Goal: Task Accomplishment & Management: Manage account settings

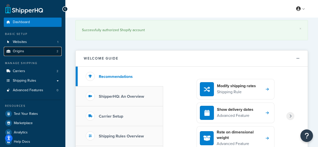
drag, startPoint x: 0, startPoint y: 0, endPoint x: 32, endPoint y: 51, distance: 60.4
click at [32, 51] on link "Origins 2" at bounding box center [33, 51] width 58 height 9
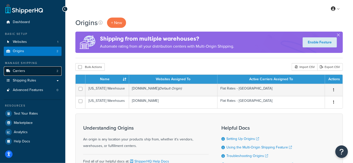
click at [35, 71] on link "Carriers 2" at bounding box center [33, 71] width 58 height 9
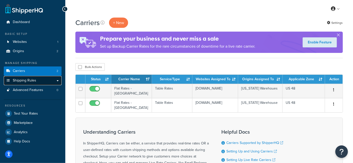
click at [34, 79] on span "Shipping Rules" at bounding box center [24, 81] width 23 height 4
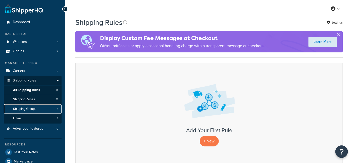
click at [38, 107] on link "Shipping Groups 7" at bounding box center [33, 108] width 58 height 9
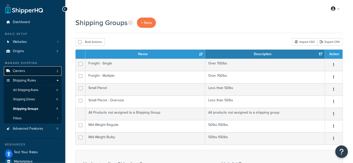
click at [24, 72] on span "Carriers" at bounding box center [19, 71] width 12 height 4
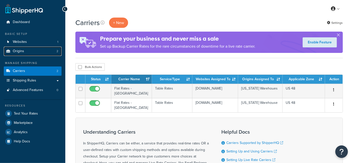
click at [33, 51] on link "Origins 2" at bounding box center [33, 51] width 58 height 9
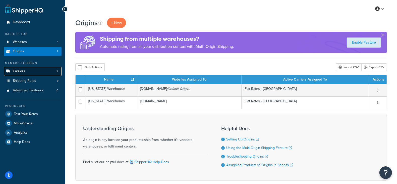
click at [33, 74] on link "Carriers 2" at bounding box center [33, 71] width 58 height 9
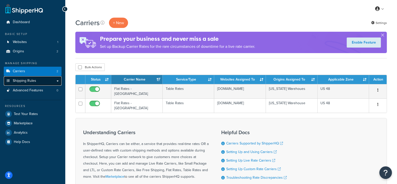
click at [31, 79] on span "Shipping Rules" at bounding box center [24, 81] width 23 height 4
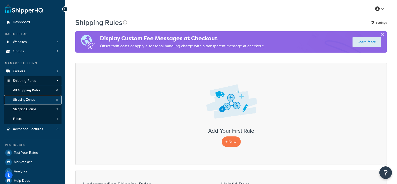
click at [44, 100] on link "Shipping Zones 11" at bounding box center [33, 99] width 58 height 9
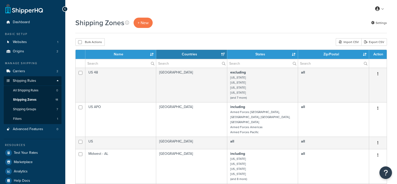
select select "15"
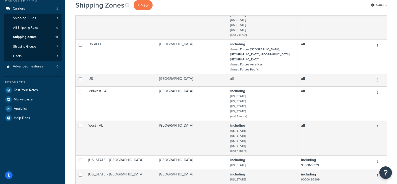
scroll to position [94, 0]
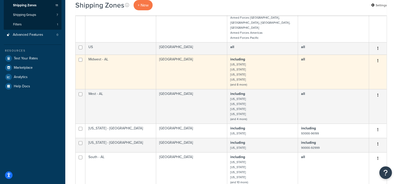
click at [136, 69] on td "Midwest - AL" at bounding box center [120, 71] width 71 height 34
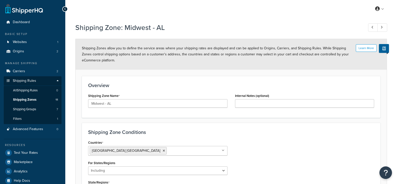
select select "including"
click at [34, 111] on span "Shipping Groups" at bounding box center [24, 109] width 23 height 4
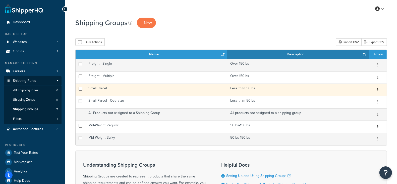
click at [199, 90] on td "Small Parcel" at bounding box center [156, 89] width 142 height 12
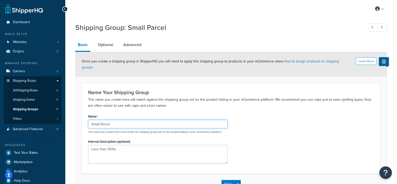
click at [111, 119] on input "Small Parcel" at bounding box center [157, 123] width 139 height 9
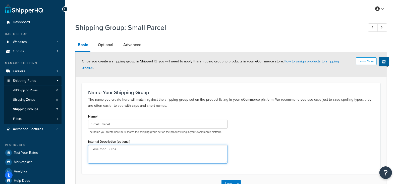
click at [135, 148] on textarea "Less than 50lbs" at bounding box center [157, 154] width 139 height 19
drag, startPoint x: 135, startPoint y: 148, endPoint x: 82, endPoint y: 142, distance: 53.6
click at [82, 142] on div "Name Your Shipping Group The name you create here will match against the shippi…" at bounding box center [231, 128] width 298 height 90
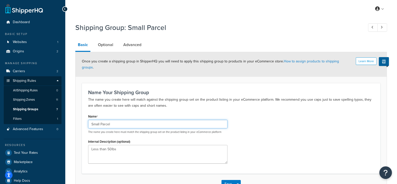
click at [125, 119] on input "Small Parcel" at bounding box center [157, 123] width 139 height 9
drag, startPoint x: 123, startPoint y: 118, endPoint x: 82, endPoint y: 121, distance: 40.8
click at [82, 121] on div "Name Your Shipping Group The name you create here will match against the shippi…" at bounding box center [231, 128] width 298 height 90
click at [116, 119] on input "Small Parcel" at bounding box center [157, 123] width 139 height 9
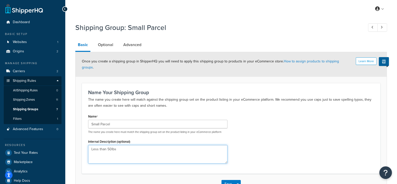
click at [133, 145] on textarea "Less than 50lbs" at bounding box center [157, 154] width 139 height 19
drag, startPoint x: 137, startPoint y: 146, endPoint x: 81, endPoint y: 140, distance: 56.1
click at [81, 140] on form "Learn More Once you create a shipping group in ShipperHQ you will need to apply…" at bounding box center [231, 123] width 311 height 142
click at [131, 154] on textarea "Less than 50lbs" at bounding box center [157, 154] width 139 height 19
drag, startPoint x: 125, startPoint y: 145, endPoint x: 76, endPoint y: 136, distance: 49.6
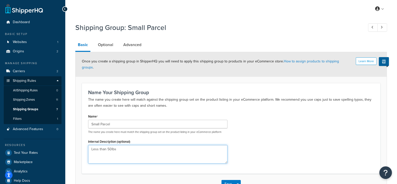
click at [76, 136] on form "Learn More Once you create a shipping group in ShipperHQ you will need to apply…" at bounding box center [231, 123] width 311 height 142
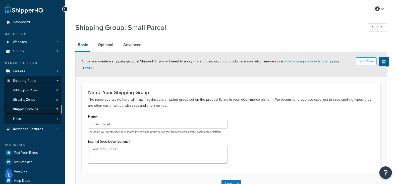
click at [38, 110] on span "Shipping Groups" at bounding box center [25, 109] width 25 height 4
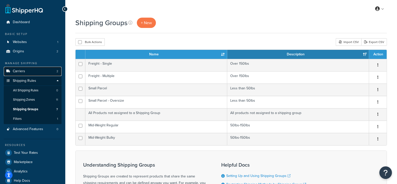
click at [29, 71] on link "Carriers 2" at bounding box center [33, 71] width 58 height 9
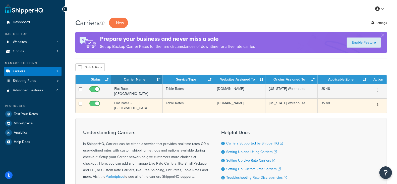
click at [127, 102] on td "Flat Rates - CA" at bounding box center [136, 105] width 51 height 14
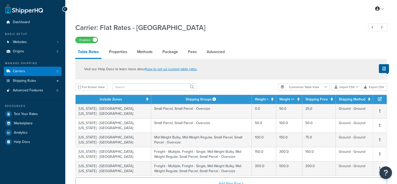
select select "25"
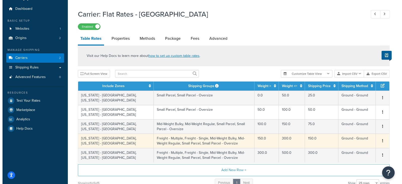
scroll to position [62, 0]
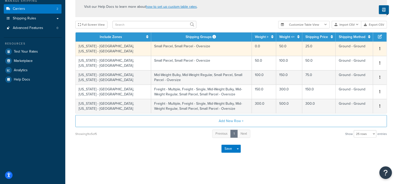
click at [127, 50] on td "California - North - AL, California - South - AL" at bounding box center [114, 48] width 76 height 14
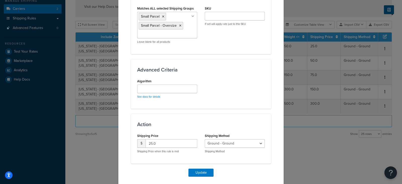
scroll to position [314, 0]
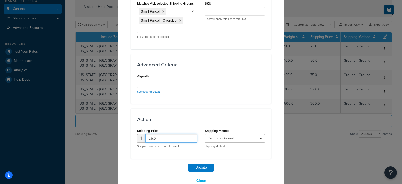
drag, startPoint x: 163, startPoint y: 127, endPoint x: 143, endPoint y: 121, distance: 21.3
click at [143, 127] on div "Shipping Price $ 25.0 Shipping Price when this rule is met" at bounding box center [167, 137] width 60 height 21
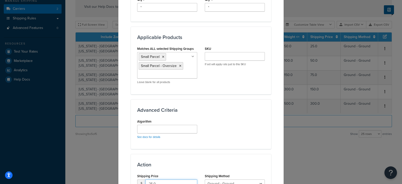
scroll to position [220, 0]
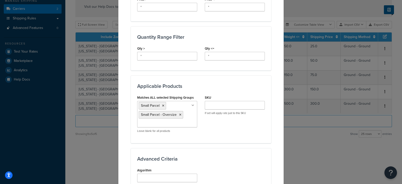
click at [176, 116] on div "Small Parcel Small Parcel - Oversize Mid-Weight Regular Mid-Weight Bulky Freigh…" at bounding box center [167, 117] width 60 height 32
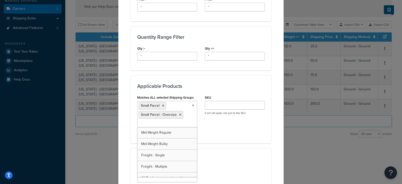
click at [171, 109] on ul "Small Parcel Small Parcel - Oversize" at bounding box center [167, 114] width 60 height 26
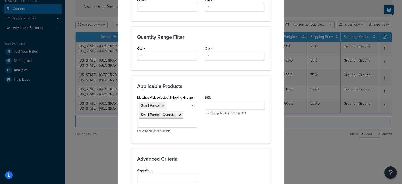
click at [235, 128] on div "Applicable Products Matches ALL selected Shipping Groups Small Parcel Small Par…" at bounding box center [201, 108] width 140 height 67
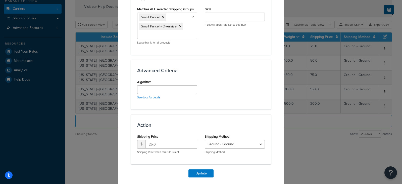
scroll to position [314, 0]
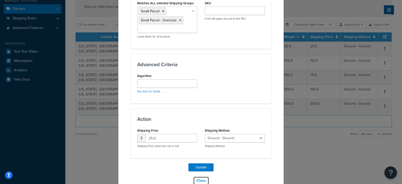
click at [198, 176] on button "Close" at bounding box center [201, 180] width 16 height 9
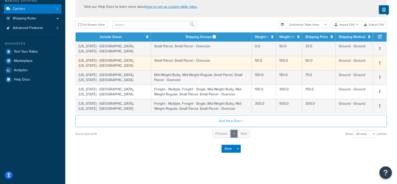
click at [226, 62] on td "Small Parcel, Small Parcel - Oversize" at bounding box center [201, 63] width 101 height 14
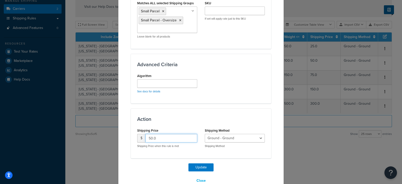
click at [174, 134] on input "50.0" at bounding box center [171, 138] width 52 height 9
click at [201, 176] on button "Close" at bounding box center [201, 180] width 16 height 9
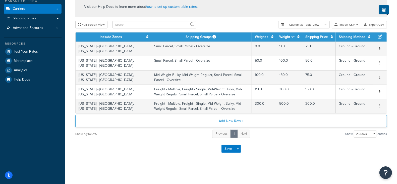
click at [281, 119] on button "Add New Row +" at bounding box center [231, 121] width 312 height 12
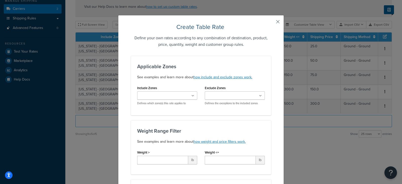
click at [271, 23] on button "button" at bounding box center [270, 23] width 1 height 1
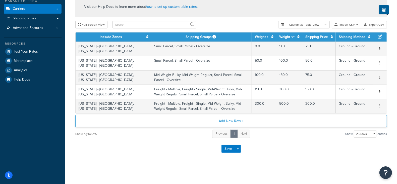
scroll to position [0, 0]
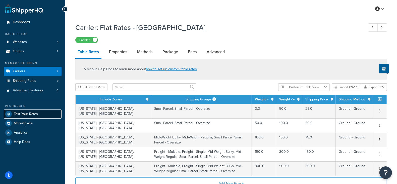
click at [42, 113] on link "Test Your Rates" at bounding box center [33, 113] width 58 height 9
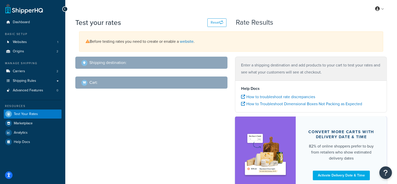
select select "TX"
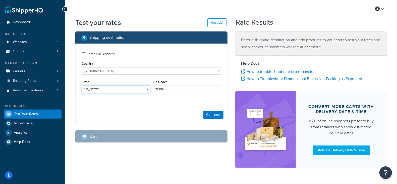
click at [99, 92] on select "Alabama Alaska American Samoa Arizona Arkansas Armed Forces Americas Armed Forc…" at bounding box center [116, 89] width 69 height 8
click at [216, 113] on button "Continue" at bounding box center [213, 114] width 20 height 8
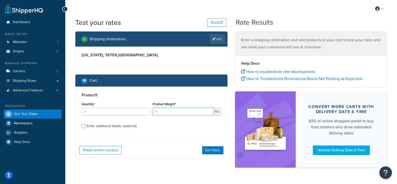
click at [171, 112] on input "1" at bounding box center [183, 111] width 61 height 8
drag, startPoint x: 170, startPoint y: 112, endPoint x: 146, endPoint y: 110, distance: 24.7
click at [146, 110] on div "Quantity* 1 Product Weight* 1 lbs" at bounding box center [151, 109] width 142 height 18
type input "5"
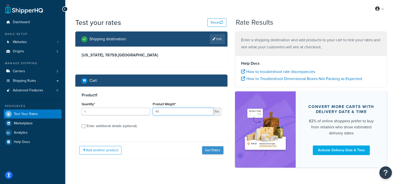
type input "45"
click at [213, 152] on button "Get Rates" at bounding box center [212, 150] width 21 height 8
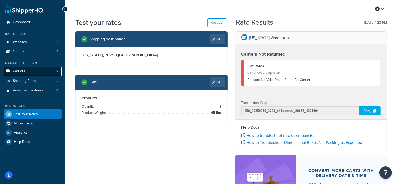
click at [29, 69] on link "Carriers 2" at bounding box center [33, 71] width 58 height 9
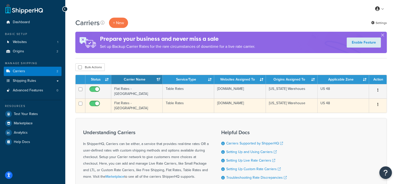
click at [137, 101] on td "Flat Rates - [GEOGRAPHIC_DATA]" at bounding box center [136, 105] width 51 height 14
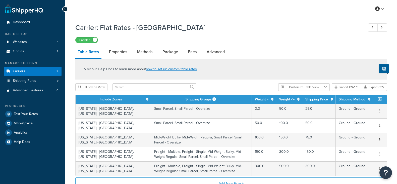
select select "25"
click at [123, 52] on link "Properties" at bounding box center [117, 52] width 23 height 12
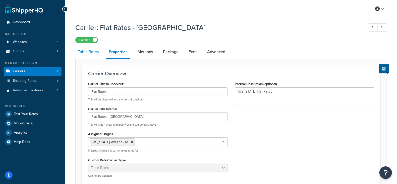
click at [89, 52] on link "Table Rates" at bounding box center [88, 52] width 26 height 12
select select "25"
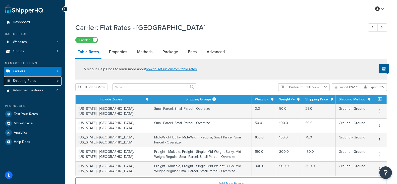
click at [36, 82] on link "Shipping Rules" at bounding box center [33, 80] width 58 height 9
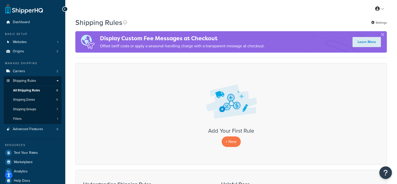
drag, startPoint x: 264, startPoint y: 132, endPoint x: 274, endPoint y: 132, distance: 10.0
click at [274, 132] on div "Add Your First Rule + New" at bounding box center [231, 137] width 301 height 19
click at [231, 138] on p "+ New" at bounding box center [231, 141] width 19 height 10
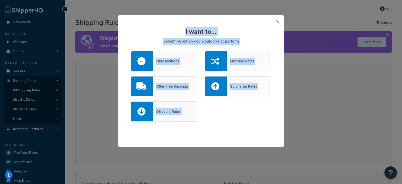
click at [246, 121] on div "Discount Rates" at bounding box center [201, 113] width 148 height 25
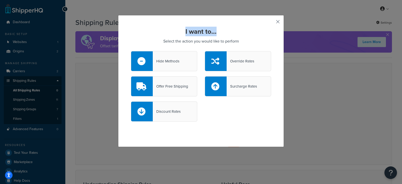
click at [274, 23] on div "I want to... Select the action you would like to perform Hide Methods Override …" at bounding box center [201, 81] width 166 height 132
click at [271, 23] on button "button" at bounding box center [270, 23] width 1 height 1
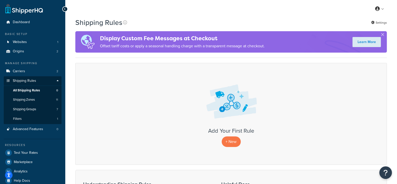
click at [292, 12] on div "My Profile Billing Global Settings Contact Us Logout" at bounding box center [231, 9] width 332 height 18
click at [237, 141] on p "+ New" at bounding box center [231, 141] width 19 height 10
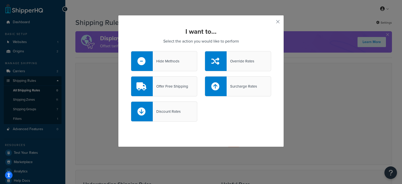
click at [243, 85] on div "Surcharge Rates" at bounding box center [241, 86] width 30 height 7
click at [0, 0] on input "Surcharge Rates" at bounding box center [0, 0] width 0 height 0
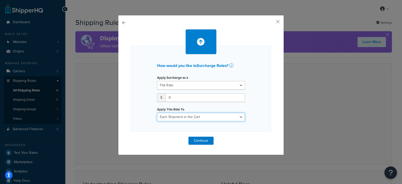
click at [216, 117] on select "Each Shipment in the Cart Each Shipping Group in the Cart Each Item within a Sh…" at bounding box center [201, 116] width 88 height 9
select select "SHIPPING_GROUP"
click at [157, 112] on select "Each Shipment in the Cart Each Shipping Group in the Cart Each Item within a Sh…" at bounding box center [201, 116] width 88 height 9
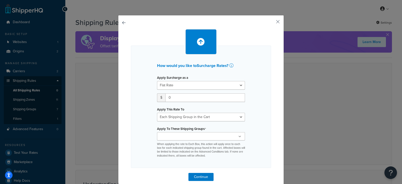
click at [219, 136] on ul at bounding box center [201, 136] width 88 height 8
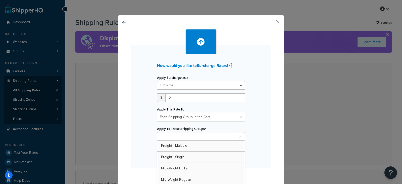
click at [243, 104] on div "Apply Surcharge as a Flat Rate Percentage Flat Rate & Percentage $ 0 Apply This…" at bounding box center [200, 116] width 95 height 84
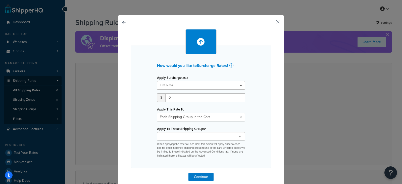
click at [271, 23] on button "button" at bounding box center [270, 23] width 1 height 1
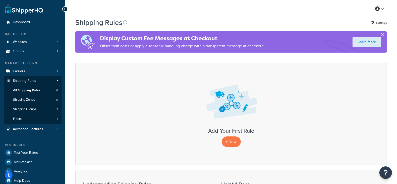
click at [286, 16] on div "My Profile Billing Global Settings Contact Us Logout" at bounding box center [231, 9] width 332 height 18
click at [27, 54] on link "Origins 2" at bounding box center [33, 51] width 58 height 9
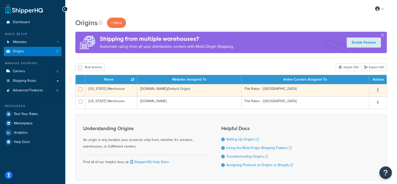
click at [189, 84] on td "[DOMAIN_NAME] (Default Origin)" at bounding box center [189, 90] width 104 height 12
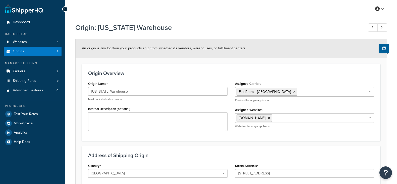
select select "5"
click at [27, 70] on link "Carriers 2" at bounding box center [33, 71] width 58 height 9
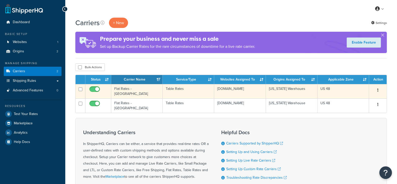
click at [145, 92] on td "Flat Rates - NJ" at bounding box center [136, 91] width 51 height 14
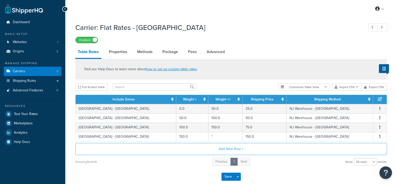
select select "25"
click at [119, 49] on link "Properties" at bounding box center [117, 52] width 23 height 12
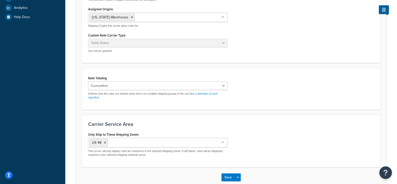
scroll to position [122, 0]
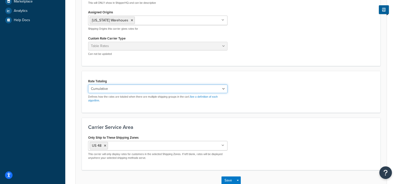
click at [224, 86] on select "Cumulative Highest Per Item Per SKU" at bounding box center [157, 88] width 139 height 9
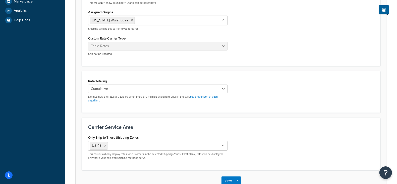
click at [308, 63] on div "Carrier Overview Carrier Title in Checkout Flat Rates This will be displayed to…" at bounding box center [231, 4] width 298 height 123
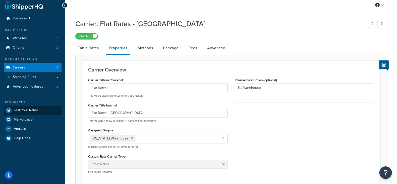
scroll to position [0, 0]
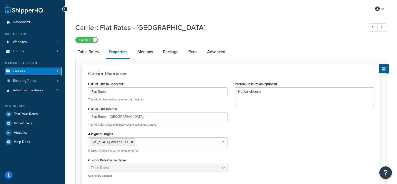
click at [34, 71] on link "Carriers 2" at bounding box center [33, 71] width 58 height 9
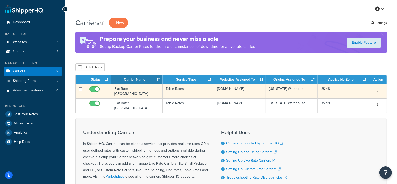
click at [143, 90] on td "Flat Rates - [GEOGRAPHIC_DATA]" at bounding box center [136, 91] width 51 height 14
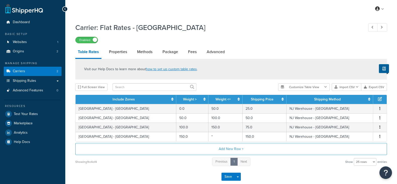
select select "25"
click at [33, 84] on link "Shipping Rules" at bounding box center [33, 80] width 58 height 9
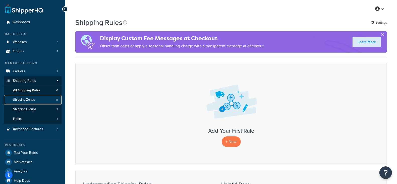
click at [40, 99] on link "Shipping Zones 11" at bounding box center [33, 99] width 58 height 9
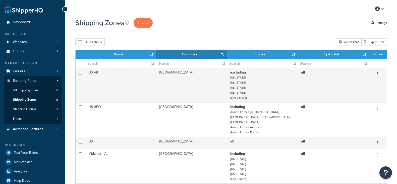
select select "15"
click at [35, 71] on link "Carriers 2" at bounding box center [33, 71] width 58 height 9
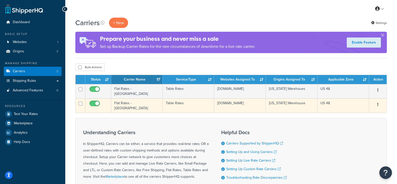
click at [176, 100] on td "Table Rates" at bounding box center [188, 105] width 51 height 14
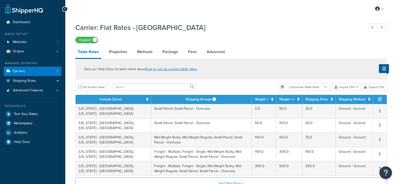
select select "25"
drag, startPoint x: 381, startPoint y: 9, endPoint x: 322, endPoint y: 9, distance: 59.0
click at [322, 9] on div "My Profile Billing Global Settings Contact Us Logout" at bounding box center [231, 9] width 332 height 18
click at [300, 19] on div "My Profile Billing Global Settings Contact Us Logout Carrier: Flat Rates - CA E…" at bounding box center [231, 123] width 332 height 246
click at [312, 10] on div "My Profile Billing Global Settings Contact Us Logout" at bounding box center [231, 9] width 332 height 18
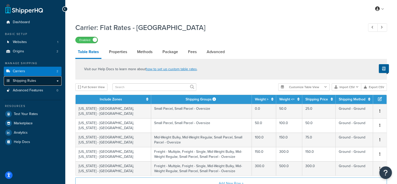
click at [48, 81] on link "Shipping Rules" at bounding box center [33, 80] width 58 height 9
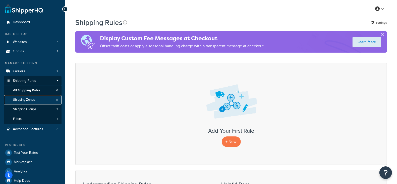
click at [33, 102] on link "Shipping Zones 11" at bounding box center [33, 99] width 58 height 9
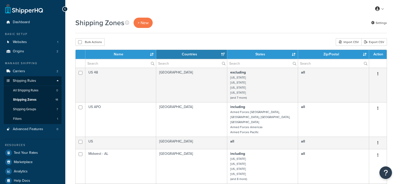
select select "15"
click at [29, 109] on span "Shipping Groups" at bounding box center [24, 109] width 23 height 4
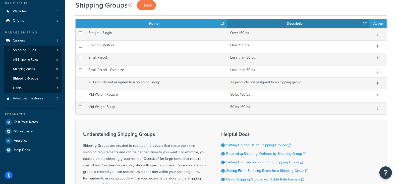
scroll to position [31, 0]
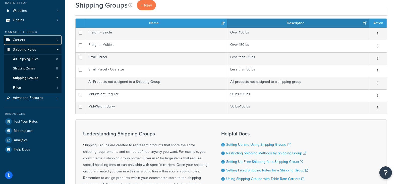
click at [20, 36] on link "Carriers 2" at bounding box center [33, 39] width 58 height 9
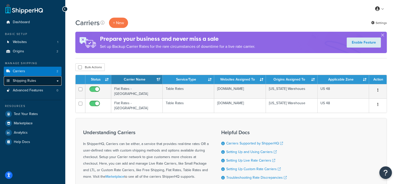
click at [32, 77] on link "Shipping Rules" at bounding box center [33, 80] width 58 height 9
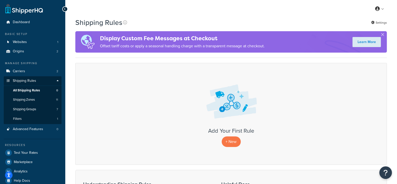
click at [269, 12] on div "My Profile Billing Global Settings Contact Us Logout" at bounding box center [231, 9] width 332 height 18
click at [237, 145] on p "+ New" at bounding box center [231, 141] width 19 height 10
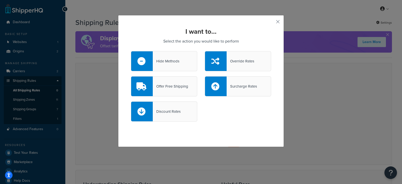
click at [181, 84] on div "Offer Free Shipping" at bounding box center [170, 86] width 35 height 7
click at [0, 0] on input "Offer Free Shipping" at bounding box center [0, 0] width 0 height 0
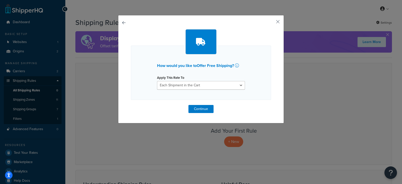
click at [203, 90] on div "How would you like to Offer Free Shipping ? Apply This Rate To Each Shipment in…" at bounding box center [201, 72] width 140 height 54
click at [208, 85] on select "Each Shipment in the Cart Each Shipping Group in the Cart Each Item within a Sh…" at bounding box center [201, 85] width 88 height 9
click at [157, 81] on select "Each Shipment in the Cart Each Shipping Group in the Cart Each Item within a Sh…" at bounding box center [201, 85] width 88 height 9
click at [207, 111] on button "Continue" at bounding box center [200, 109] width 25 height 8
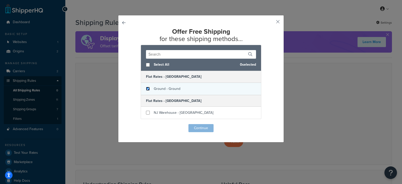
click at [146, 88] on input "checkbox" at bounding box center [148, 89] width 4 height 4
checkbox input "true"
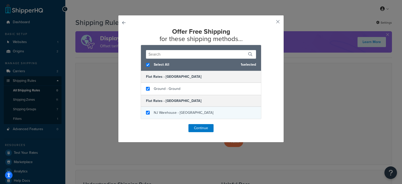
checkbox input "true"
click at [143, 114] on div "NJ Warehouse - [GEOGRAPHIC_DATA]" at bounding box center [201, 112] width 120 height 12
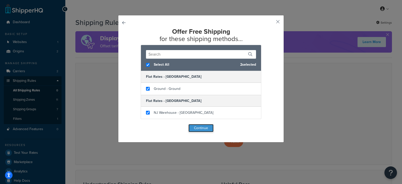
click at [197, 127] on button "Continue" at bounding box center [200, 128] width 25 height 8
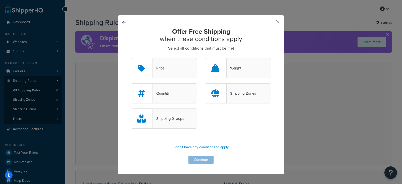
click at [172, 70] on div "Price" at bounding box center [164, 68] width 66 height 20
click at [0, 0] on input "Price" at bounding box center [0, 0] width 0 height 0
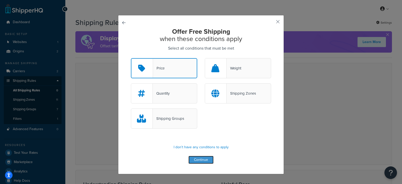
drag, startPoint x: 199, startPoint y: 163, endPoint x: 199, endPoint y: 161, distance: 2.5
click at [199, 161] on button "Continue" at bounding box center [200, 159] width 25 height 8
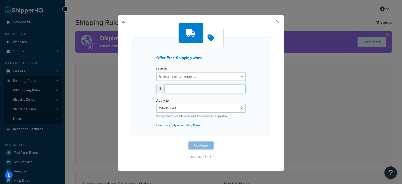
click at [188, 88] on input "number" at bounding box center [204, 88] width 81 height 9
type input "5"
click at [198, 143] on button "Continue" at bounding box center [200, 145] width 25 height 8
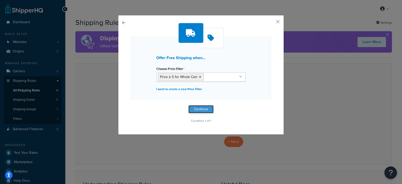
click at [201, 109] on button "Continue" at bounding box center [200, 109] width 25 height 8
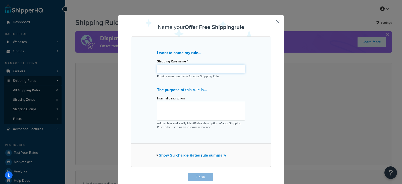
click at [201, 68] on input "Shipping Rule name *" at bounding box center [201, 69] width 88 height 9
click at [200, 65] on input "Shipping Rule name *" at bounding box center [201, 69] width 88 height 9
type input "something"
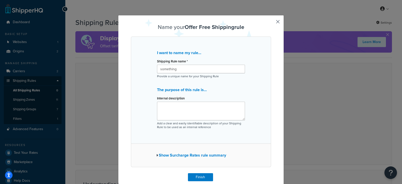
click at [250, 97] on div "I want to name my rule... Shipping Rule name * something Provide a unique name …" at bounding box center [201, 89] width 140 height 107
click at [271, 173] on button "button" at bounding box center [270, 173] width 1 height 1
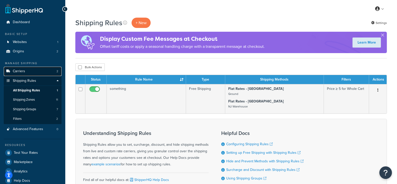
click at [26, 69] on link "Carriers 2" at bounding box center [33, 71] width 58 height 9
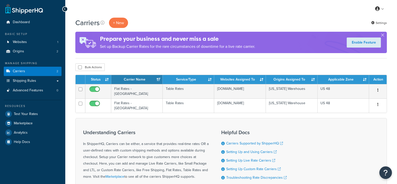
click at [143, 90] on td "Flat Rates - [GEOGRAPHIC_DATA]" at bounding box center [136, 91] width 51 height 14
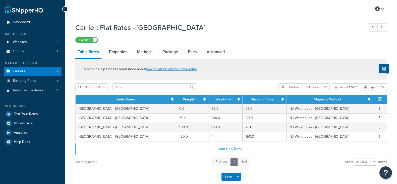
select select "25"
click at [359, 58] on span "Logout" at bounding box center [357, 59] width 10 height 5
